Goal: Download file/media

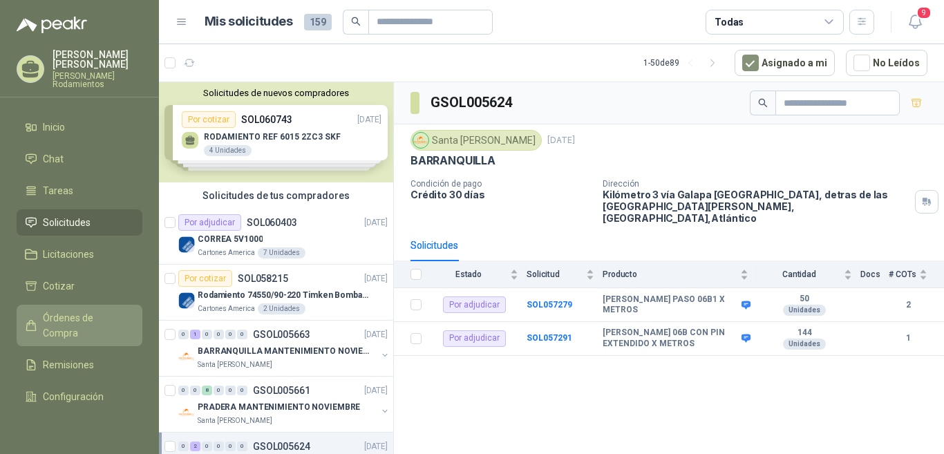
click at [71, 312] on span "Órdenes de Compra" at bounding box center [86, 325] width 86 height 30
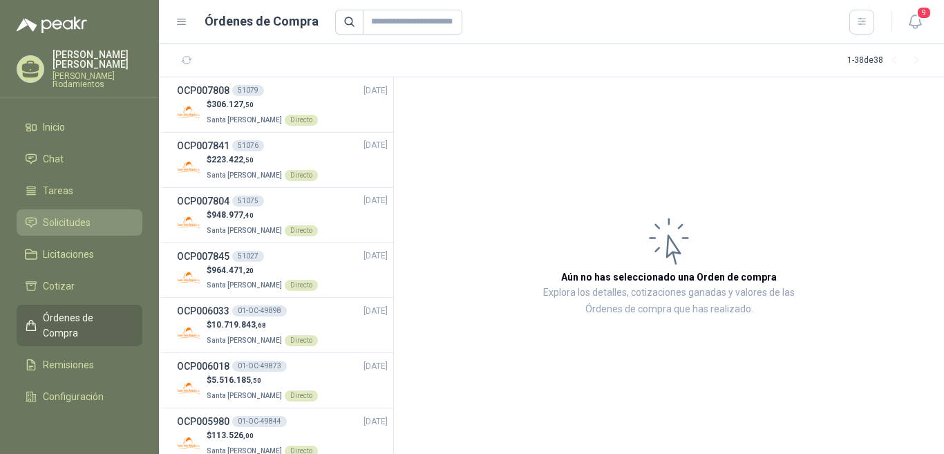
click at [73, 215] on span "Solicitudes" at bounding box center [67, 222] width 48 height 15
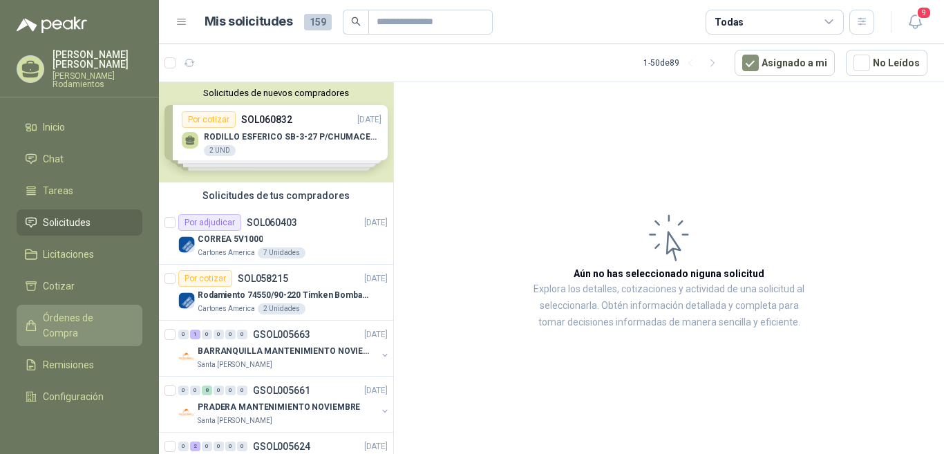
click at [66, 310] on span "Órdenes de Compra" at bounding box center [86, 325] width 86 height 30
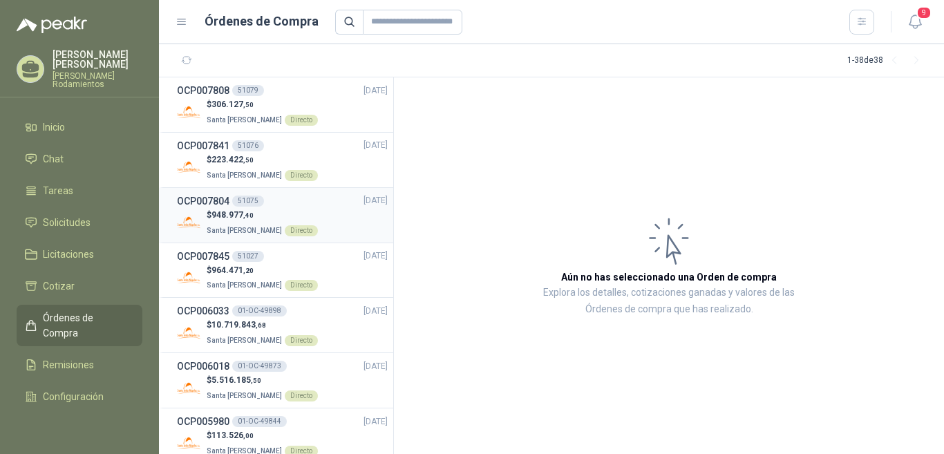
click at [255, 199] on div "51075" at bounding box center [248, 201] width 32 height 11
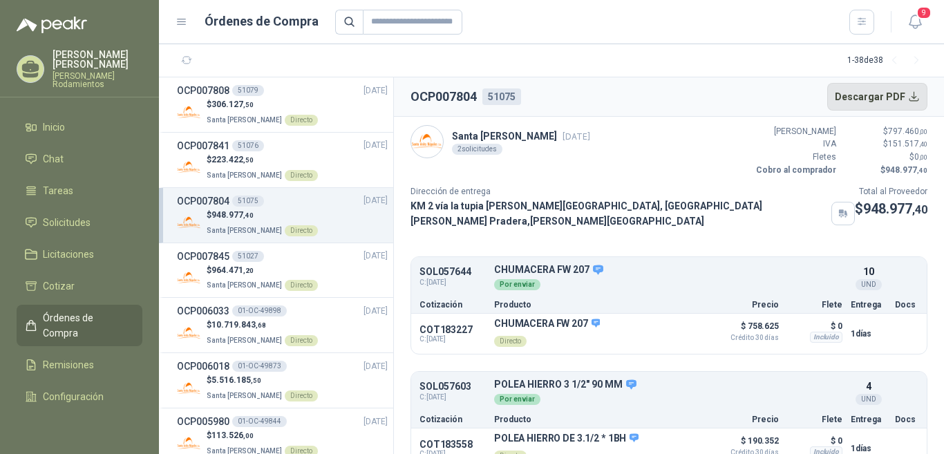
click at [914, 98] on button "Descargar PDF" at bounding box center [877, 97] width 101 height 28
click at [245, 258] on div "51027" at bounding box center [248, 256] width 32 height 11
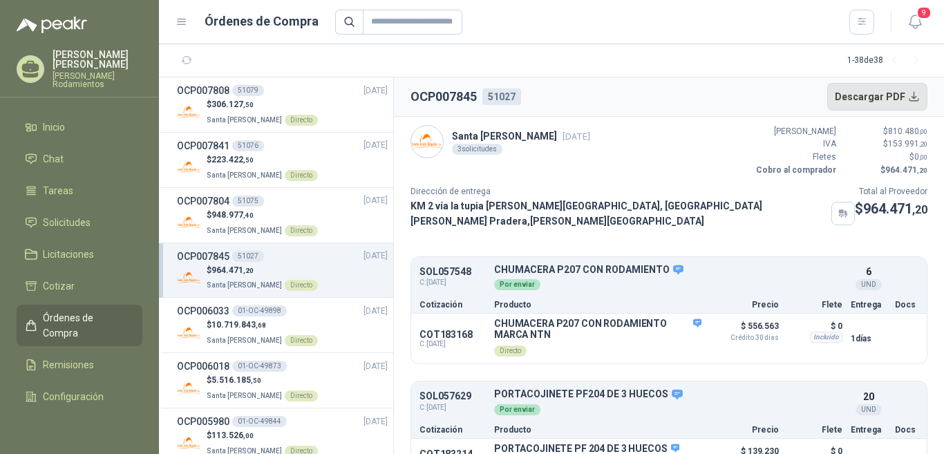
click at [914, 95] on button "Descargar PDF" at bounding box center [877, 97] width 101 height 28
